Goal: Transaction & Acquisition: Purchase product/service

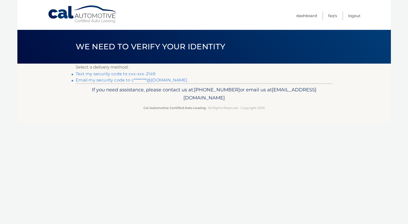
click at [142, 73] on link "Text my security code to xxx-xxx-2149" at bounding box center [116, 73] width 80 height 5
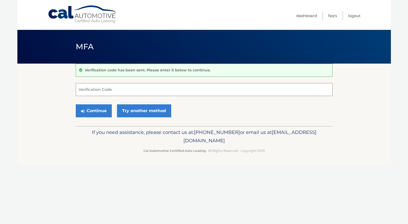
click at [139, 91] on input "Verification Code" at bounding box center [204, 89] width 257 height 13
type input "386685"
click at [99, 110] on button "Continue" at bounding box center [94, 110] width 36 height 13
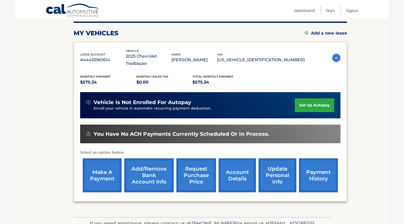
scroll to position [78, 0]
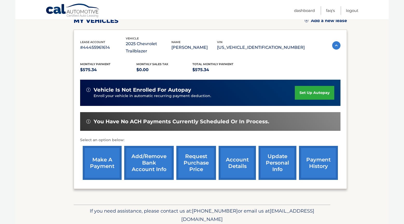
click at [98, 152] on link "make a payment" at bounding box center [102, 163] width 39 height 34
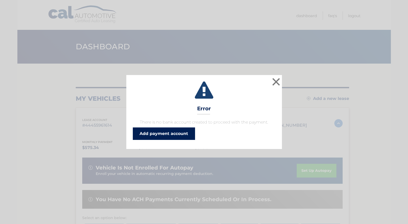
click at [164, 130] on link "Add payment account" at bounding box center [164, 133] width 62 height 12
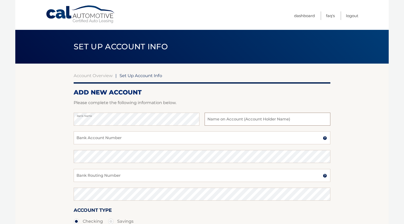
click at [241, 118] on input "text" at bounding box center [268, 119] width 126 height 13
type input "CONSTANCE G POST REILLY"
click at [130, 136] on input "Bank Account Number" at bounding box center [202, 137] width 257 height 13
type input "8164000300"
click at [116, 176] on input "Bank Routing Number" at bounding box center [202, 175] width 257 height 13
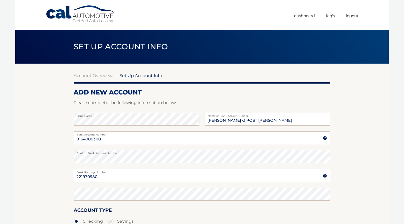
type input "221970980"
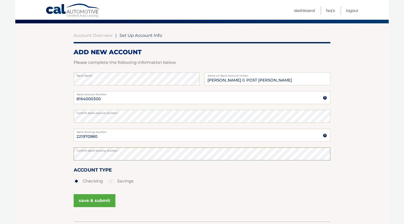
scroll to position [52, 0]
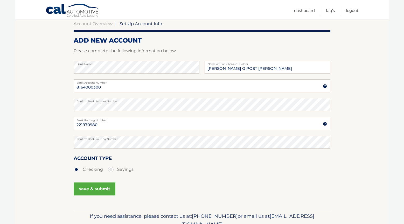
click at [93, 187] on button "save & submit" at bounding box center [95, 188] width 42 height 13
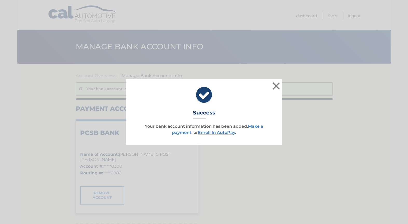
click at [251, 125] on link "Make a payment" at bounding box center [217, 129] width 91 height 11
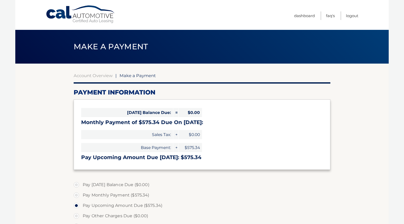
select select "OGJmYmM2OWYtODc2Yy00OWFjLWI4YjQtNzI3NjMyYzE4MTc5"
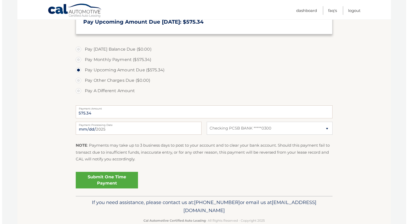
scroll to position [147, 0]
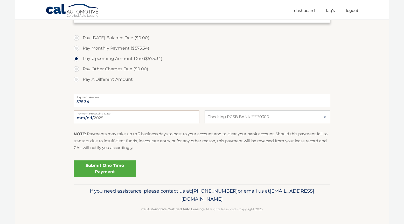
click at [100, 168] on link "Submit One Time Payment" at bounding box center [105, 168] width 62 height 17
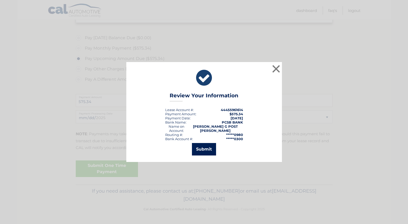
click at [197, 148] on button "Submit" at bounding box center [204, 149] width 24 height 12
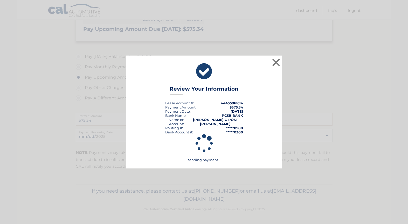
scroll to position [128, 0]
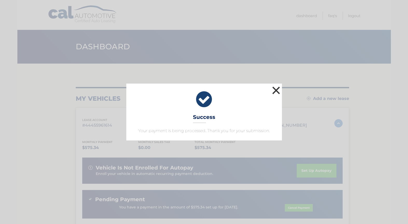
click at [276, 88] on button "×" at bounding box center [276, 90] width 10 height 10
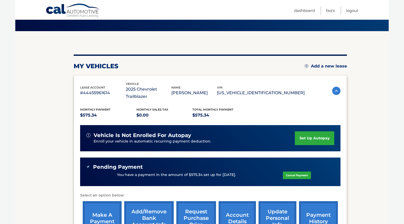
scroll to position [26, 0]
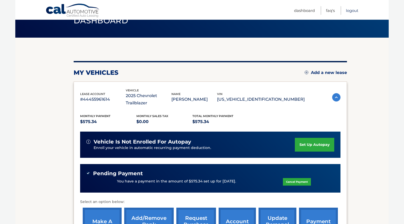
click at [352, 12] on link "Logout" at bounding box center [352, 10] width 12 height 9
